Goal: Complete application form: Complete application form

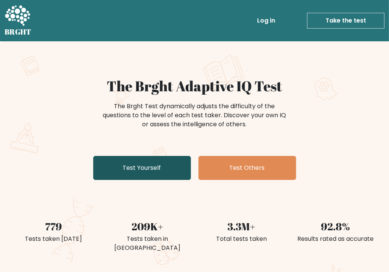
click at [171, 171] on link "Test Yourself" at bounding box center [142, 168] width 98 height 24
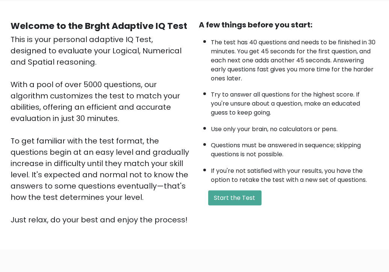
scroll to position [106, 0]
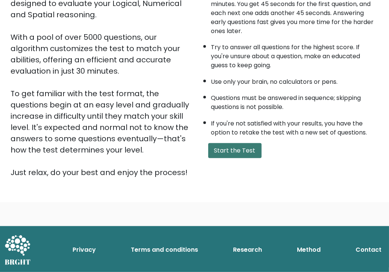
click at [221, 153] on button "Start the Test" at bounding box center [234, 150] width 53 height 15
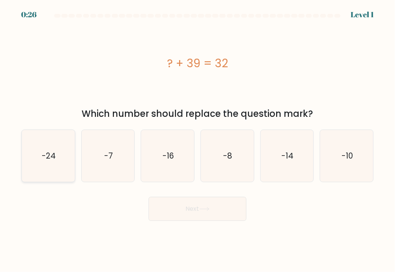
click at [60, 165] on icon "-24" at bounding box center [48, 156] width 52 height 52
click at [197, 140] on input "a. -24" at bounding box center [197, 138] width 0 height 4
radio input "true"
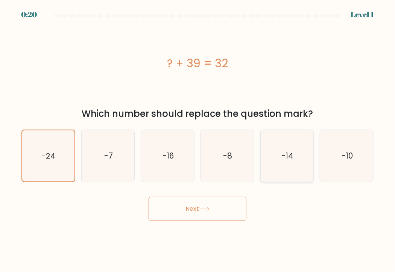
click at [284, 165] on icon "-14" at bounding box center [287, 156] width 52 height 52
click at [198, 140] on input "e. -14" at bounding box center [197, 138] width 0 height 4
radio input "true"
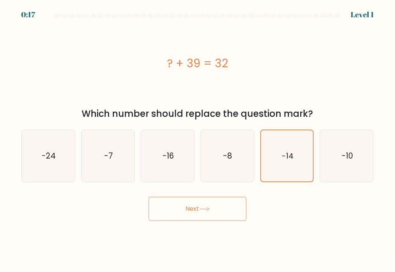
click at [225, 211] on button "Next" at bounding box center [198, 209] width 98 height 24
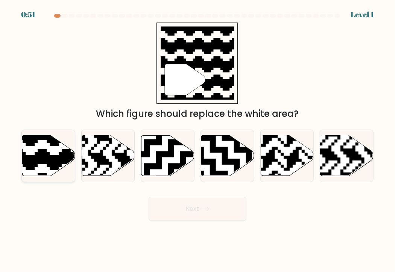
click at [49, 153] on icon at bounding box center [65, 134] width 96 height 96
click at [197, 140] on input "a." at bounding box center [197, 138] width 0 height 4
radio input "true"
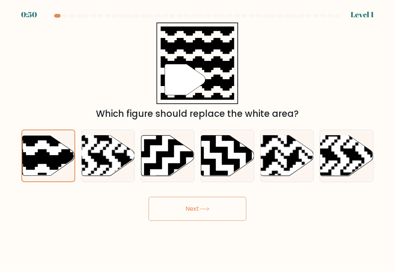
click at [185, 210] on button "Next" at bounding box center [198, 209] width 98 height 24
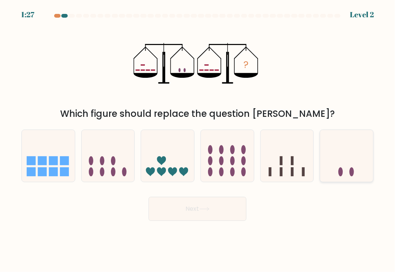
click at [337, 168] on icon at bounding box center [346, 156] width 53 height 44
click at [198, 140] on input "f." at bounding box center [197, 138] width 0 height 4
radio input "true"
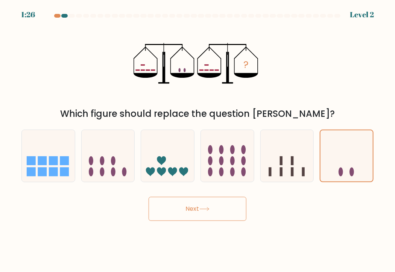
click at [229, 211] on button "Next" at bounding box center [198, 209] width 98 height 24
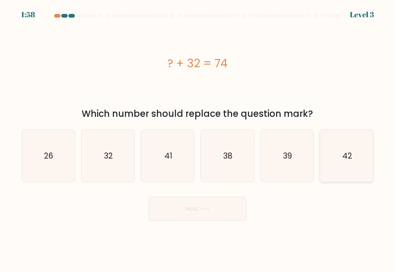
click at [349, 155] on text "42" at bounding box center [347, 155] width 10 height 11
click at [198, 140] on input "f. 42" at bounding box center [197, 138] width 0 height 4
radio input "true"
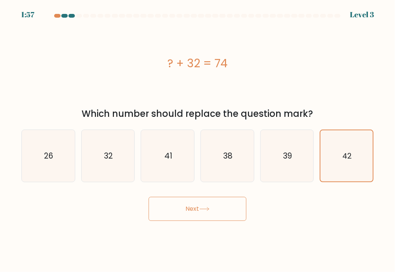
click at [241, 213] on button "Next" at bounding box center [198, 209] width 98 height 24
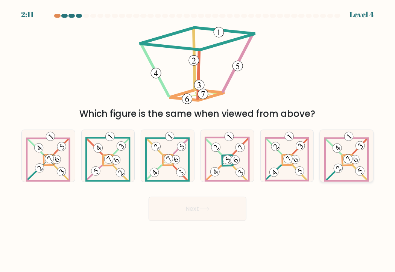
click at [353, 161] on 884 at bounding box center [355, 159] width 13 height 13
click at [198, 140] on input "f." at bounding box center [197, 138] width 0 height 4
radio input "true"
click at [232, 217] on button "Next" at bounding box center [198, 209] width 98 height 24
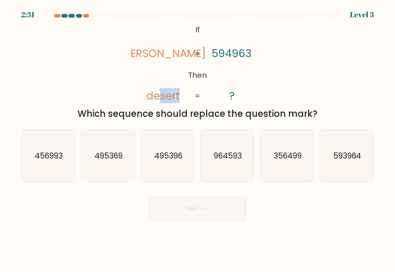
drag, startPoint x: 159, startPoint y: 99, endPoint x: 179, endPoint y: 100, distance: 19.6
click at [179, 100] on tspan "desert" at bounding box center [162, 95] width 33 height 15
click at [111, 161] on text "495369" at bounding box center [108, 155] width 28 height 11
click at [197, 140] on input "b. 495369" at bounding box center [197, 138] width 0 height 4
radio input "true"
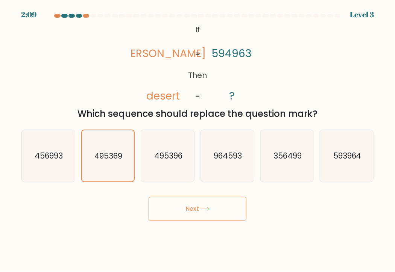
click at [206, 205] on button "Next" at bounding box center [198, 209] width 98 height 24
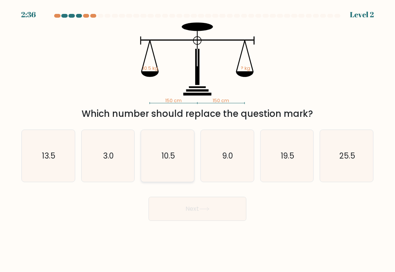
click at [164, 155] on text "10.5" at bounding box center [168, 155] width 14 height 11
click at [197, 140] on input "c. 10.5" at bounding box center [197, 138] width 0 height 4
radio input "true"
click at [206, 209] on icon at bounding box center [204, 209] width 10 height 4
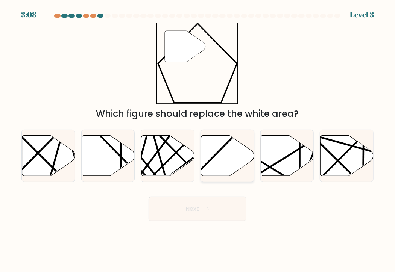
click at [221, 162] on icon at bounding box center [227, 156] width 53 height 41
click at [198, 140] on input "d." at bounding box center [197, 138] width 0 height 4
radio input "true"
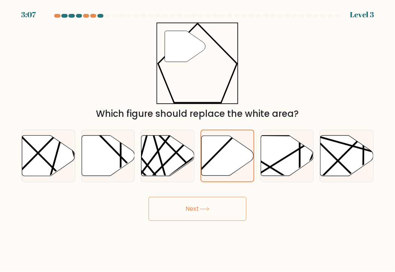
click at [225, 210] on button "Next" at bounding box center [198, 209] width 98 height 24
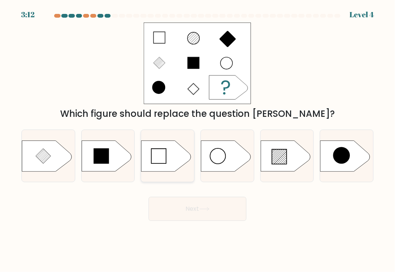
click at [168, 158] on icon at bounding box center [166, 156] width 50 height 31
click at [197, 140] on input "c." at bounding box center [197, 138] width 0 height 4
radio input "true"
click at [212, 211] on button "Next" at bounding box center [198, 209] width 98 height 24
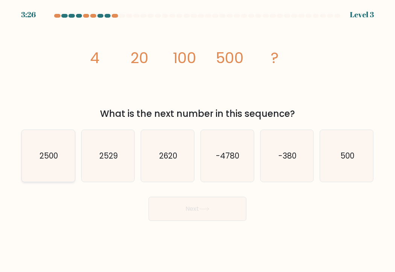
click at [60, 171] on icon "2500" at bounding box center [48, 156] width 52 height 52
click at [197, 140] on input "a. 2500" at bounding box center [197, 138] width 0 height 4
radio input "true"
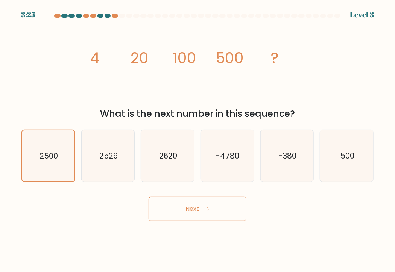
click at [201, 216] on button "Next" at bounding box center [198, 209] width 98 height 24
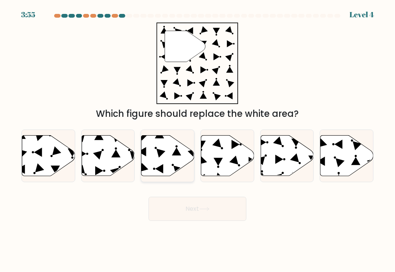
click at [172, 169] on icon at bounding box center [167, 156] width 53 height 41
click at [197, 140] on input "c." at bounding box center [197, 138] width 0 height 4
radio input "true"
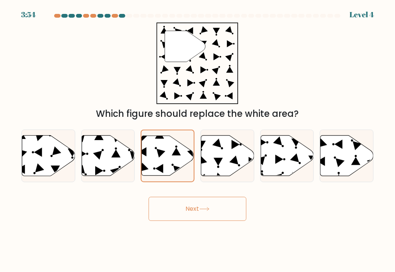
click at [211, 215] on button "Next" at bounding box center [198, 209] width 98 height 24
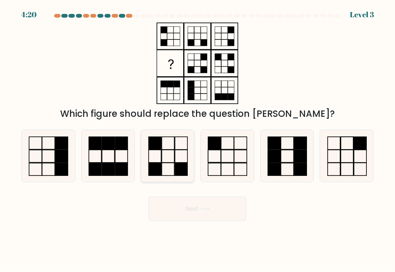
click at [173, 168] on icon at bounding box center [168, 156] width 52 height 52
click at [197, 140] on input "c." at bounding box center [197, 138] width 0 height 4
radio input "true"
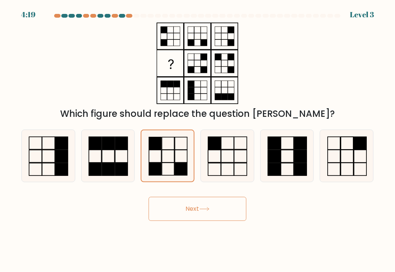
click at [193, 206] on button "Next" at bounding box center [198, 209] width 98 height 24
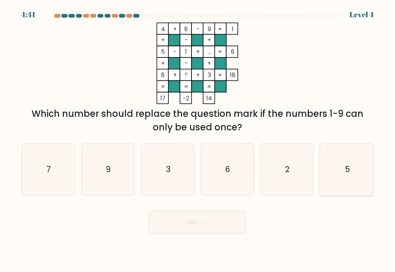
click at [338, 172] on icon "5" at bounding box center [347, 170] width 52 height 52
click at [198, 140] on input "f. 5" at bounding box center [197, 138] width 0 height 4
radio input "true"
click at [220, 218] on button "Next" at bounding box center [198, 223] width 98 height 24
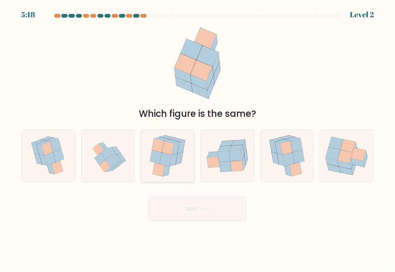
click at [176, 161] on icon at bounding box center [180, 158] width 8 height 13
click at [197, 140] on input "c." at bounding box center [197, 138] width 0 height 4
radio input "true"
click at [204, 213] on button "Next" at bounding box center [198, 209] width 98 height 24
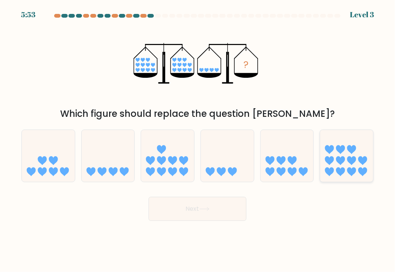
click at [358, 164] on icon at bounding box center [346, 156] width 53 height 44
click at [198, 140] on input "f." at bounding box center [197, 138] width 0 height 4
radio input "true"
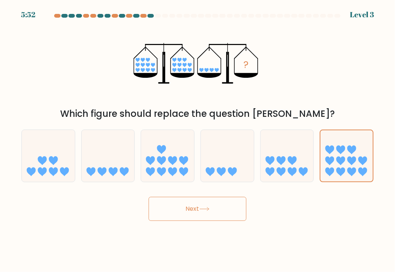
click at [240, 215] on button "Next" at bounding box center [198, 209] width 98 height 24
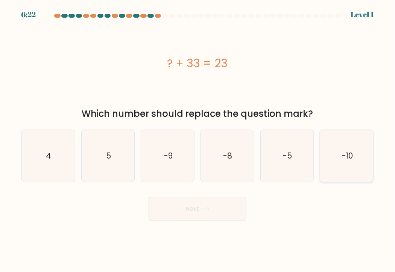
click at [345, 165] on icon "-10" at bounding box center [347, 156] width 52 height 52
click at [198, 140] on input "f. -10" at bounding box center [197, 138] width 0 height 4
radio input "true"
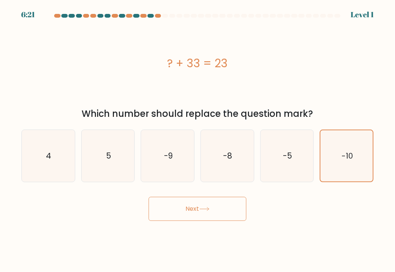
click at [221, 214] on button "Next" at bounding box center [198, 209] width 98 height 24
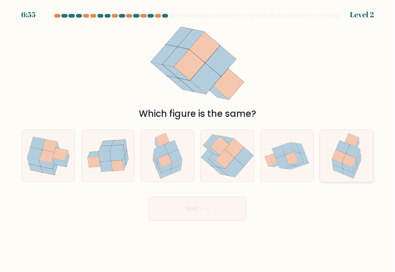
click at [354, 162] on icon at bounding box center [349, 160] width 14 height 13
click at [198, 140] on input "f." at bounding box center [197, 138] width 0 height 4
radio input "true"
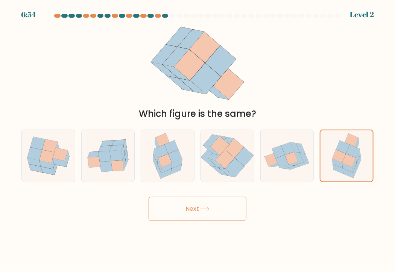
click at [247, 211] on div "Next" at bounding box center [197, 206] width 361 height 30
click at [241, 209] on button "Next" at bounding box center [198, 209] width 98 height 24
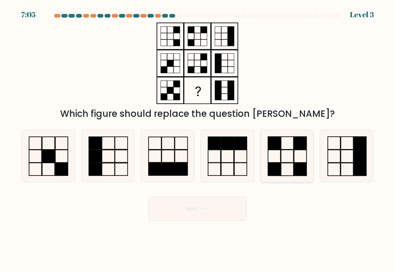
click at [273, 159] on icon at bounding box center [287, 156] width 52 height 52
click at [198, 140] on input "e." at bounding box center [197, 138] width 0 height 4
radio input "true"
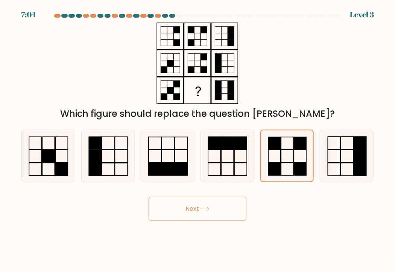
click at [196, 211] on button "Next" at bounding box center [198, 209] width 98 height 24
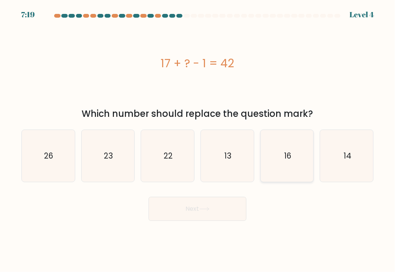
click at [273, 168] on icon "16" at bounding box center [287, 156] width 52 height 52
click at [198, 140] on input "e. 16" at bounding box center [197, 138] width 0 height 4
radio input "true"
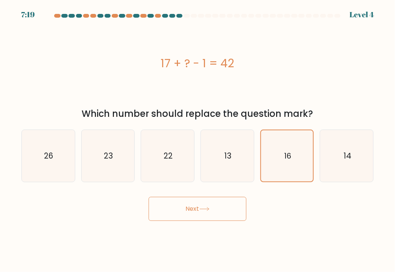
click at [218, 212] on button "Next" at bounding box center [198, 209] width 98 height 24
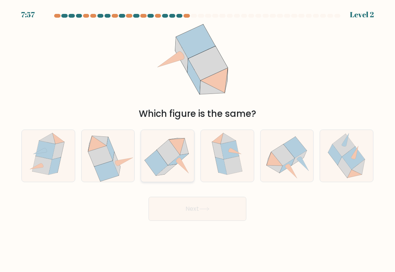
click at [169, 161] on icon at bounding box center [168, 153] width 23 height 26
click at [197, 140] on input "c." at bounding box center [197, 138] width 0 height 4
radio input "true"
click at [126, 153] on icon at bounding box center [108, 156] width 53 height 52
click at [197, 140] on input "b." at bounding box center [197, 138] width 0 height 4
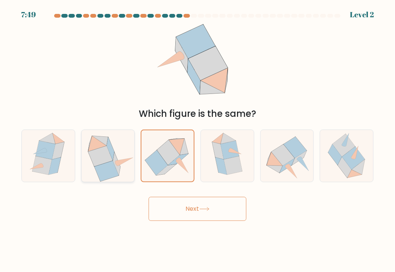
radio input "true"
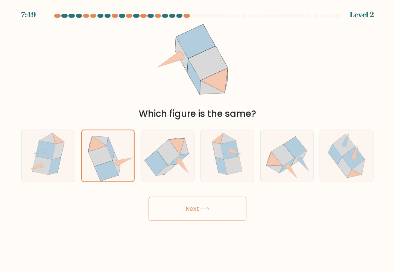
click at [178, 204] on button "Next" at bounding box center [198, 209] width 98 height 24
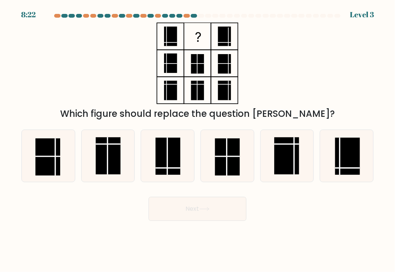
click at [171, 182] on form at bounding box center [197, 117] width 395 height 207
click at [173, 175] on rect at bounding box center [167, 156] width 25 height 37
click at [197, 140] on input "c." at bounding box center [197, 138] width 0 height 4
radio input "true"
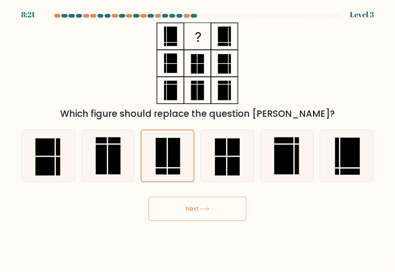
click at [194, 212] on button "Next" at bounding box center [198, 209] width 98 height 24
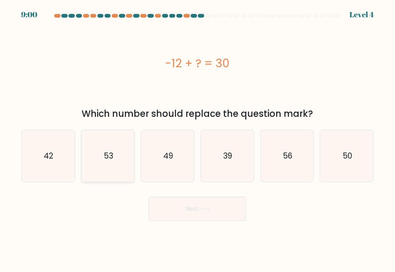
drag, startPoint x: 117, startPoint y: 156, endPoint x: 121, endPoint y: 161, distance: 6.7
click at [117, 156] on icon "53" at bounding box center [108, 156] width 52 height 52
click at [197, 140] on input "b. 53" at bounding box center [197, 138] width 0 height 4
radio input "true"
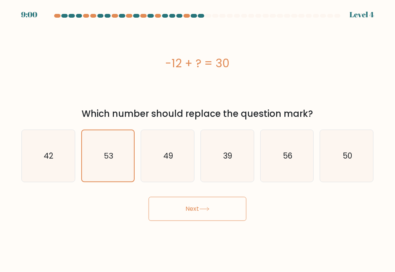
click at [187, 208] on button "Next" at bounding box center [198, 209] width 98 height 24
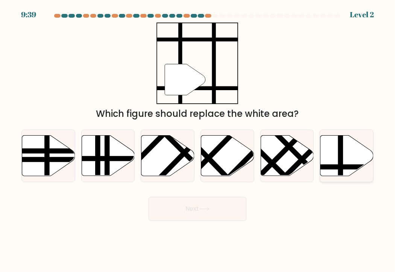
click at [336, 156] on icon at bounding box center [346, 156] width 53 height 41
click at [198, 140] on input "f." at bounding box center [197, 138] width 0 height 4
radio input "true"
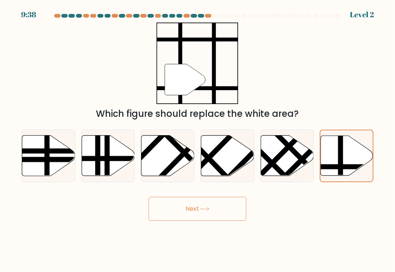
click at [226, 211] on button "Next" at bounding box center [198, 209] width 98 height 24
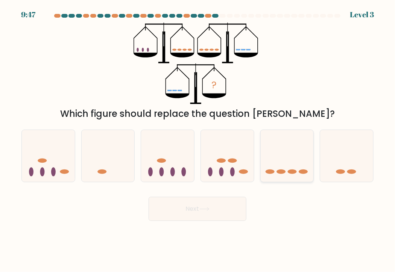
click at [306, 178] on icon at bounding box center [287, 156] width 53 height 44
click at [198, 140] on input "e." at bounding box center [197, 138] width 0 height 4
radio input "true"
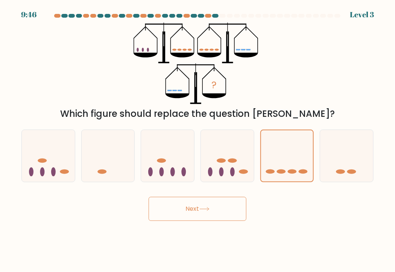
click at [217, 209] on button "Next" at bounding box center [198, 209] width 98 height 24
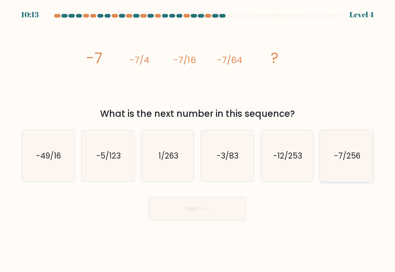
click at [344, 159] on text "-7/256" at bounding box center [347, 155] width 26 height 11
click at [198, 140] on input "f. -7/256" at bounding box center [197, 138] width 0 height 4
radio input "true"
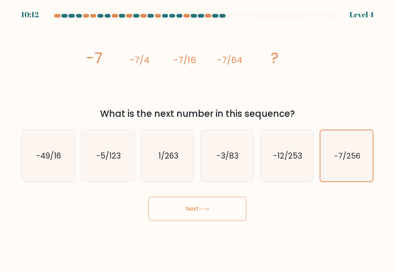
click at [234, 210] on button "Next" at bounding box center [198, 209] width 98 height 24
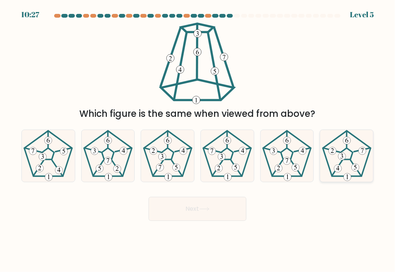
click at [346, 159] on icon at bounding box center [347, 156] width 52 height 52
click at [198, 140] on input "f." at bounding box center [197, 138] width 0 height 4
radio input "true"
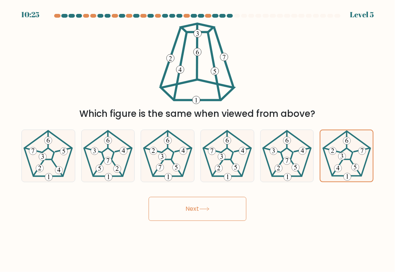
click at [238, 209] on button "Next" at bounding box center [198, 209] width 98 height 24
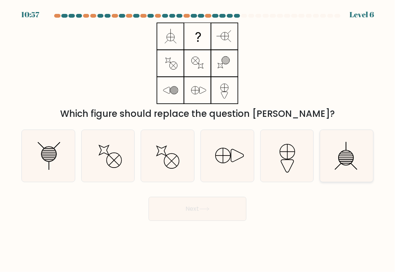
click at [350, 171] on icon at bounding box center [347, 156] width 52 height 52
click at [198, 140] on input "f." at bounding box center [197, 138] width 0 height 4
radio input "true"
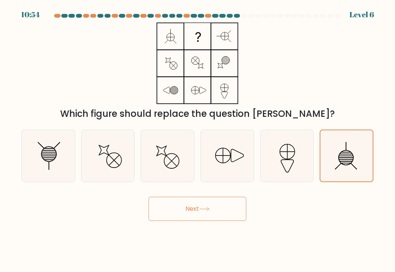
click at [212, 211] on button "Next" at bounding box center [198, 209] width 98 height 24
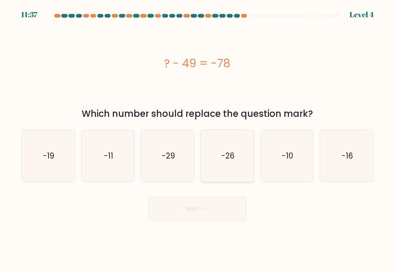
click at [233, 169] on icon "-26" at bounding box center [227, 156] width 52 height 52
click at [198, 140] on input "d. -26" at bounding box center [197, 138] width 0 height 4
radio input "true"
click at [219, 216] on button "Next" at bounding box center [198, 209] width 98 height 24
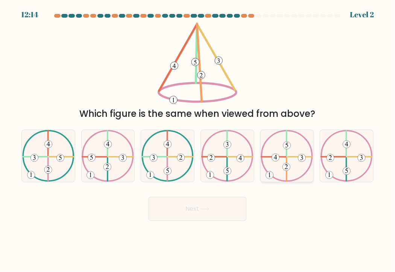
click at [275, 166] on icon at bounding box center [287, 156] width 52 height 52
click at [198, 140] on input "e." at bounding box center [197, 138] width 0 height 4
radio input "true"
click at [218, 222] on body "12:13 Level 2" at bounding box center [197, 136] width 395 height 272
click at [220, 216] on button "Next" at bounding box center [198, 209] width 98 height 24
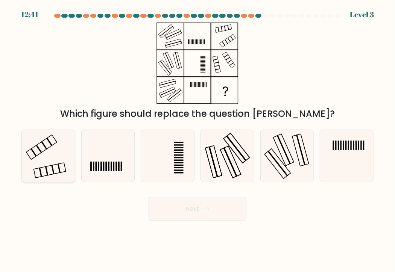
click at [48, 182] on icon at bounding box center [48, 156] width 52 height 52
click at [197, 140] on input "a." at bounding box center [197, 138] width 0 height 4
radio input "true"
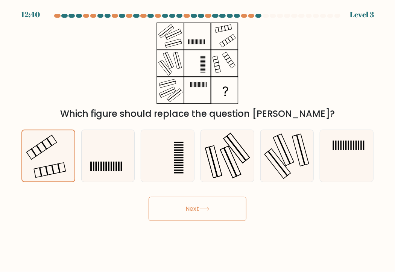
click at [190, 219] on button "Next" at bounding box center [198, 209] width 98 height 24
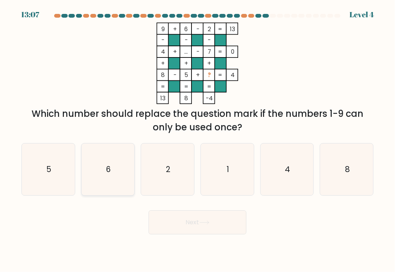
click at [132, 175] on icon "6" at bounding box center [108, 170] width 52 height 52
click at [197, 140] on input "b. 6" at bounding box center [197, 138] width 0 height 4
radio input "true"
click at [212, 223] on button "Next" at bounding box center [198, 223] width 98 height 24
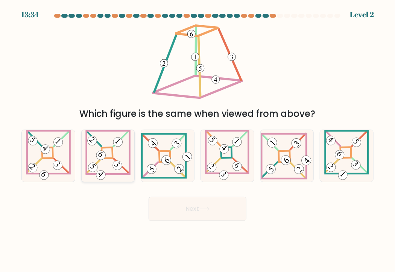
click at [118, 157] on icon at bounding box center [107, 156] width 45 height 52
click at [197, 140] on input "b." at bounding box center [197, 138] width 0 height 4
radio input "true"
click at [207, 209] on icon at bounding box center [204, 209] width 9 height 3
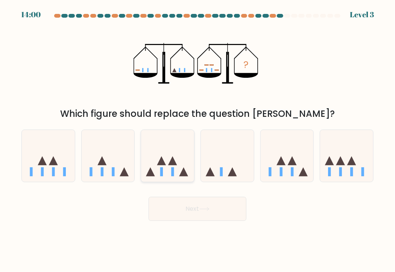
click at [174, 179] on div at bounding box center [168, 156] width 54 height 53
click at [197, 140] on input "c." at bounding box center [197, 138] width 0 height 4
radio input "true"
click at [182, 209] on button "Next" at bounding box center [198, 209] width 98 height 24
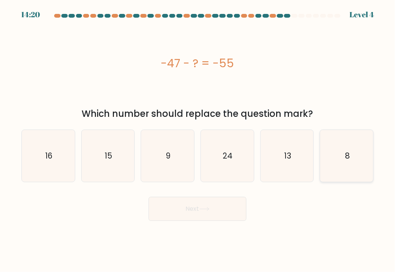
click at [350, 139] on icon "8" at bounding box center [347, 156] width 52 height 52
click at [198, 139] on input "f. 8" at bounding box center [197, 138] width 0 height 4
radio input "true"
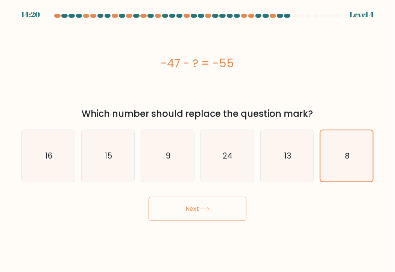
click at [241, 211] on button "Next" at bounding box center [198, 209] width 98 height 24
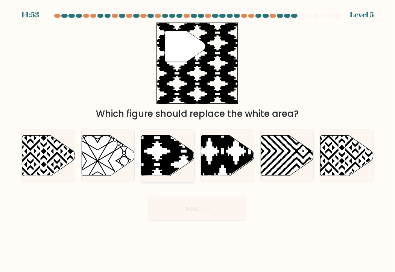
click at [171, 161] on icon at bounding box center [183, 178] width 107 height 107
click at [197, 140] on input "c." at bounding box center [197, 138] width 0 height 4
radio input "true"
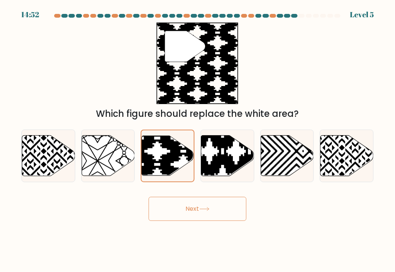
click at [240, 212] on button "Next" at bounding box center [198, 209] width 98 height 24
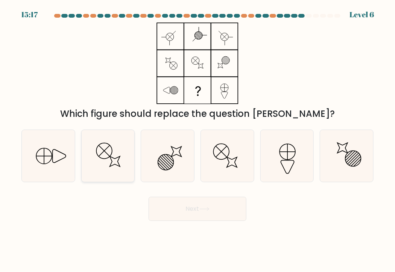
click at [110, 171] on icon at bounding box center [108, 156] width 52 height 52
click at [197, 140] on input "b." at bounding box center [197, 138] width 0 height 4
radio input "true"
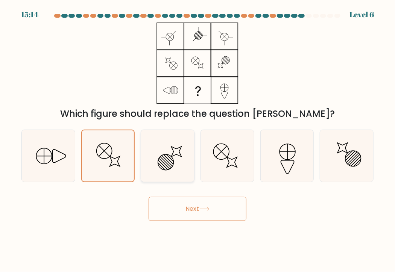
click at [173, 162] on icon at bounding box center [168, 156] width 52 height 52
click at [197, 140] on input "c." at bounding box center [197, 138] width 0 height 4
radio input "true"
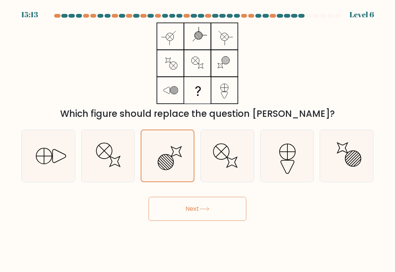
click at [205, 209] on icon at bounding box center [204, 209] width 10 height 4
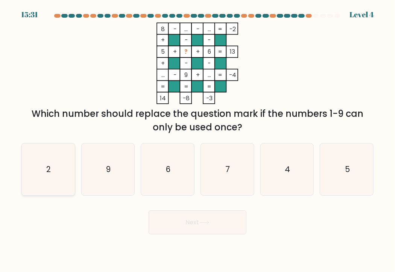
click at [44, 162] on icon "2" at bounding box center [48, 170] width 52 height 52
click at [197, 140] on input "a. 2" at bounding box center [197, 138] width 0 height 4
radio input "true"
click at [182, 222] on button "Next" at bounding box center [198, 223] width 98 height 24
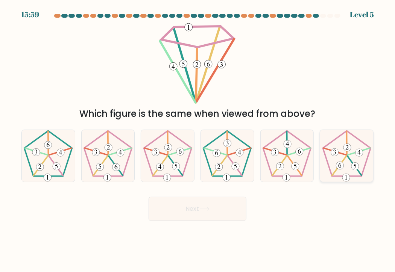
click at [357, 155] on 287 at bounding box center [359, 153] width 8 height 8
click at [198, 140] on input "f." at bounding box center [197, 138] width 0 height 4
radio input "true"
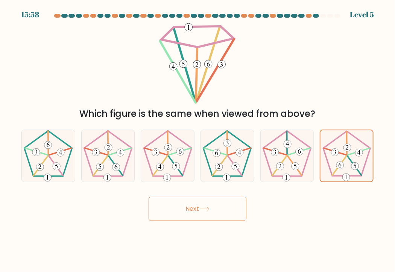
click at [226, 215] on button "Next" at bounding box center [198, 209] width 98 height 24
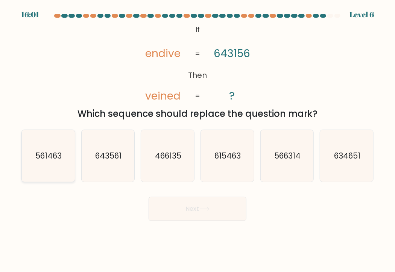
click at [68, 152] on icon "561463" at bounding box center [48, 156] width 52 height 52
click at [197, 140] on input "a. 561463" at bounding box center [197, 138] width 0 height 4
radio input "true"
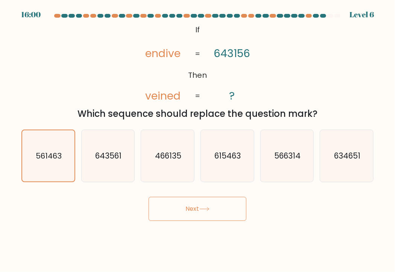
click at [189, 209] on button "Next" at bounding box center [198, 209] width 98 height 24
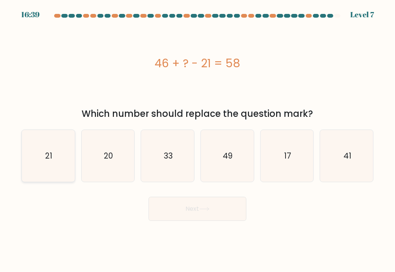
click at [74, 146] on icon "21" at bounding box center [48, 156] width 52 height 52
click at [197, 140] on input "a. 21" at bounding box center [197, 138] width 0 height 4
radio input "true"
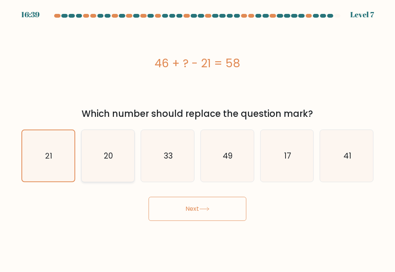
click at [97, 152] on icon "20" at bounding box center [108, 156] width 52 height 52
click at [197, 140] on input "b. 20" at bounding box center [197, 138] width 0 height 4
radio input "true"
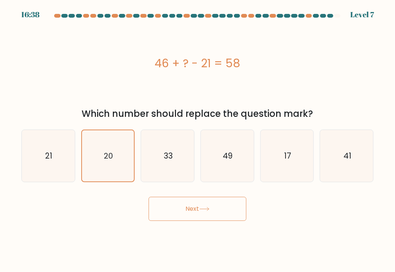
click at [156, 192] on div "Next" at bounding box center [197, 206] width 361 height 30
click at [171, 205] on button "Next" at bounding box center [198, 209] width 98 height 24
click at [174, 210] on button "Next" at bounding box center [198, 209] width 98 height 24
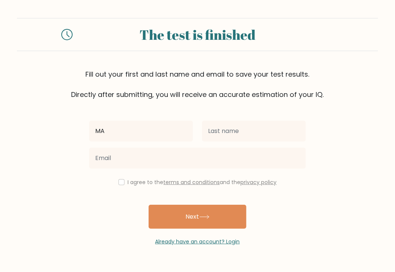
type input "Marisse"
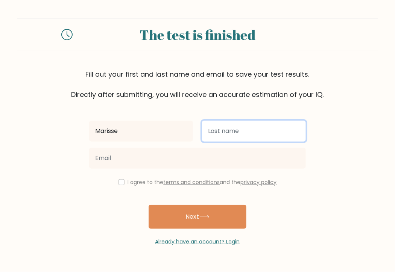
click at [223, 138] on input "text" at bounding box center [254, 131] width 104 height 21
type input "Dacula"
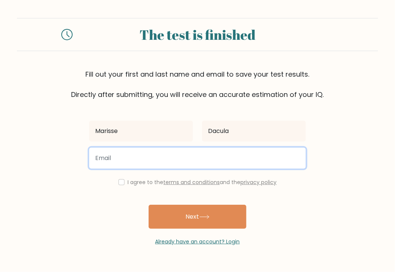
click at [167, 162] on input "email" at bounding box center [197, 158] width 217 height 21
type input "maya.mpo800@gmail.com"
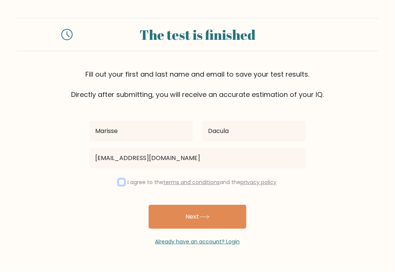
click at [118, 183] on input "checkbox" at bounding box center [121, 182] width 6 height 6
checkbox input "true"
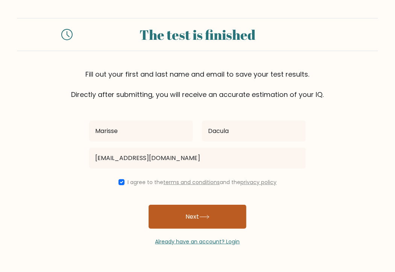
click at [183, 219] on button "Next" at bounding box center [198, 217] width 98 height 24
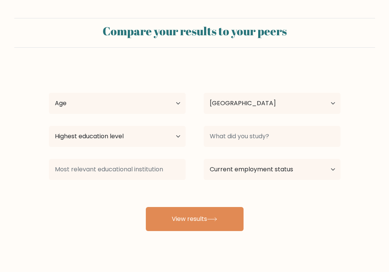
select select "PH"
click at [177, 108] on select "Age Under 18 years old 18-24 years old 25-34 years old 35-44 years old 45-54 ye…" at bounding box center [117, 103] width 137 height 21
select select "35_44"
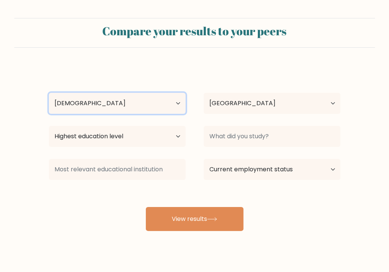
click at [49, 93] on select "Age Under 18 years old 18-24 years old 25-34 years old 35-44 years old 45-54 ye…" at bounding box center [117, 103] width 137 height 21
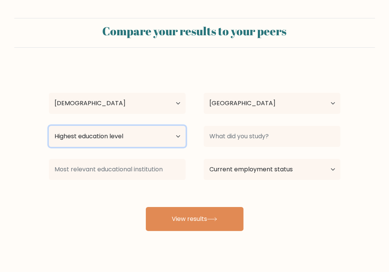
click at [158, 137] on select "Highest education level No schooling Primary Lower Secondary Upper Secondary Oc…" at bounding box center [117, 136] width 137 height 21
select select "upper_secondary"
click at [49, 126] on select "Highest education level No schooling Primary Lower Secondary Upper Secondary Oc…" at bounding box center [117, 136] width 137 height 21
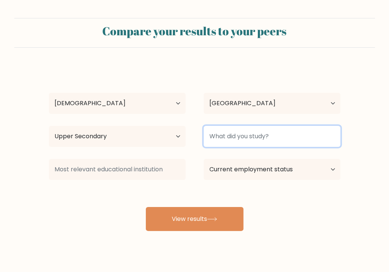
click at [260, 139] on input at bounding box center [272, 136] width 137 height 21
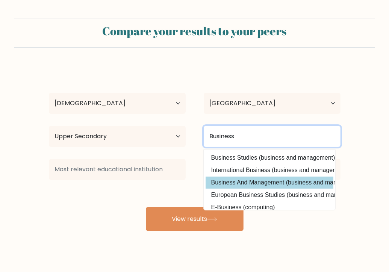
type input "Business"
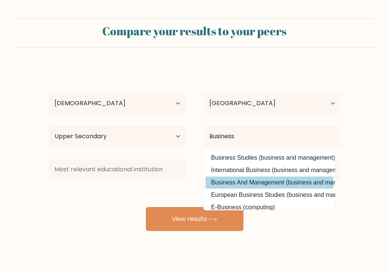
click at [274, 186] on div "Marisse Dacula Age Under 18 years old 18-24 years old 25-34 years old 35-44 yea…" at bounding box center [194, 148] width 301 height 165
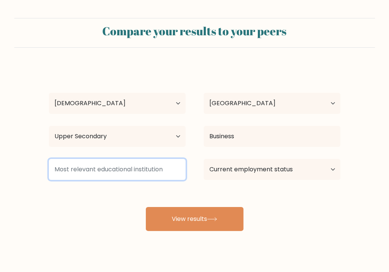
click at [149, 174] on input at bounding box center [117, 169] width 137 height 21
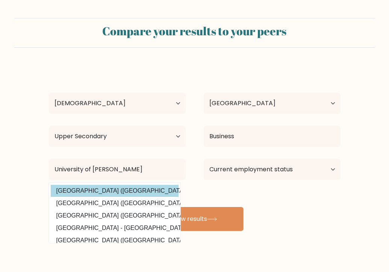
click at [143, 190] on option "University of Mindanao (Philippines)" at bounding box center [115, 191] width 128 height 12
type input "[GEOGRAPHIC_DATA]"
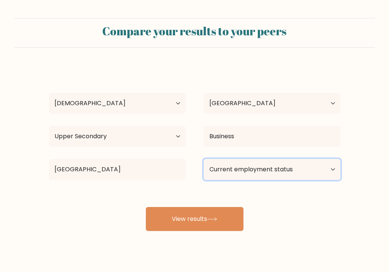
click at [240, 171] on select "Current employment status Employed Student Retired Other / prefer not to answer" at bounding box center [272, 169] width 137 height 21
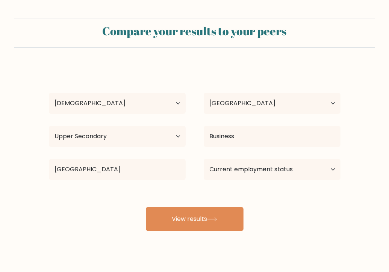
click at [329, 240] on div "Compare your results to your peers Marisse Dacula Age Under 18 years old 18-24 …" at bounding box center [194, 142] width 389 height 285
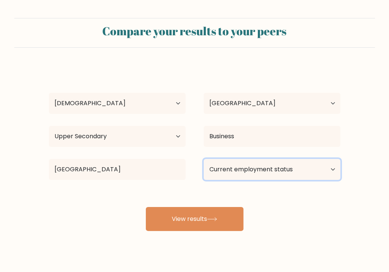
click at [329, 170] on select "Current employment status Employed Student Retired Other / prefer not to answer" at bounding box center [272, 169] width 137 height 21
select select "other"
click at [204, 159] on select "Current employment status Employed Student Retired Other / prefer not to answer" at bounding box center [272, 169] width 137 height 21
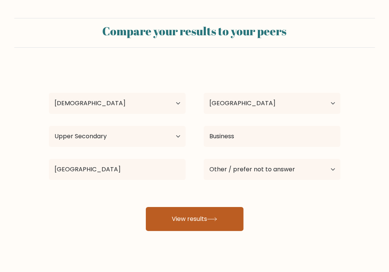
click at [217, 217] on icon at bounding box center [212, 219] width 10 height 4
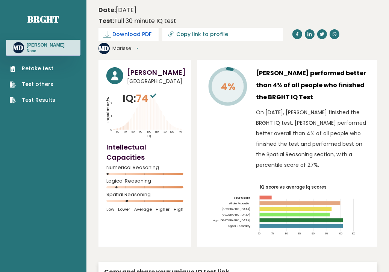
click at [136, 36] on span "Download PDF" at bounding box center [131, 34] width 39 height 8
